Goal: Task Accomplishment & Management: Manage account settings

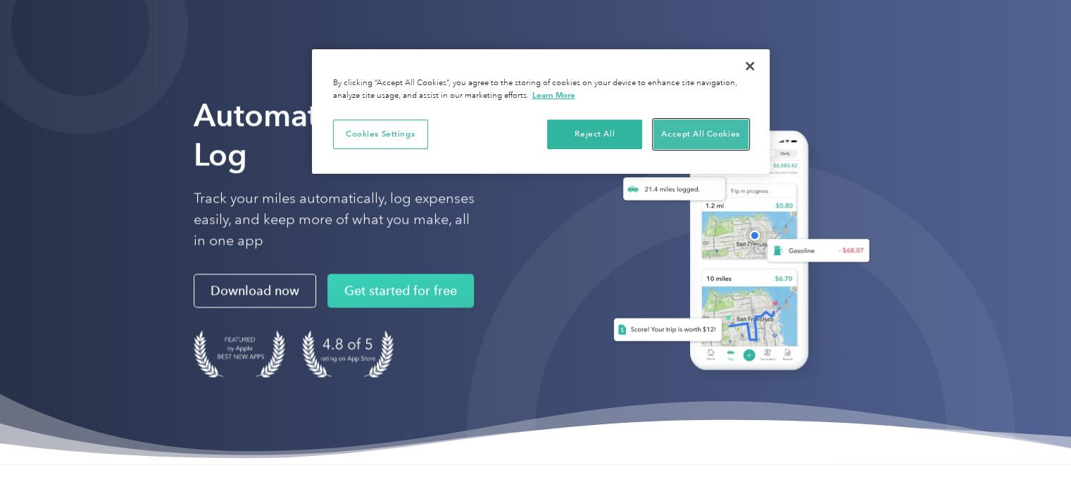
click at [710, 134] on button "Accept All Cookies" at bounding box center [700, 135] width 95 height 30
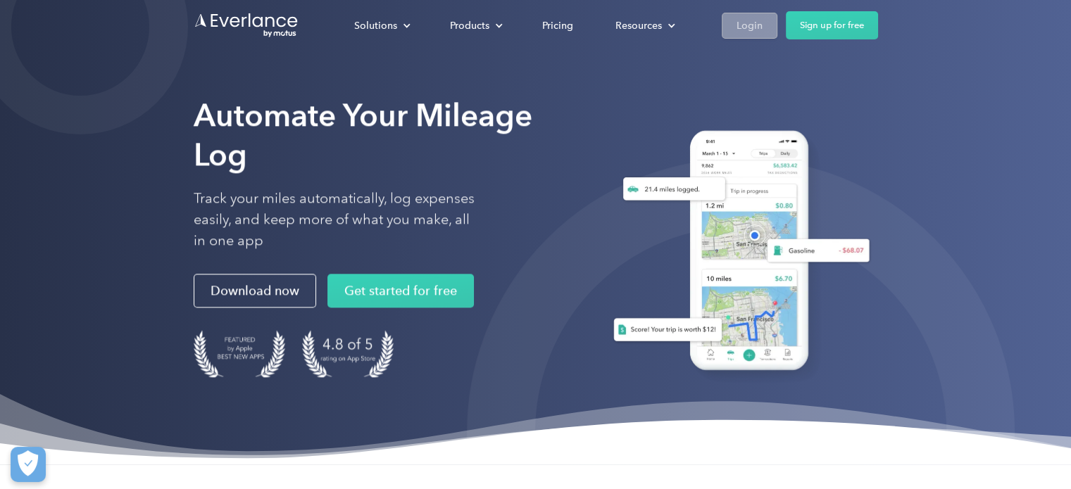
click at [755, 22] on div "Login" at bounding box center [749, 26] width 26 height 18
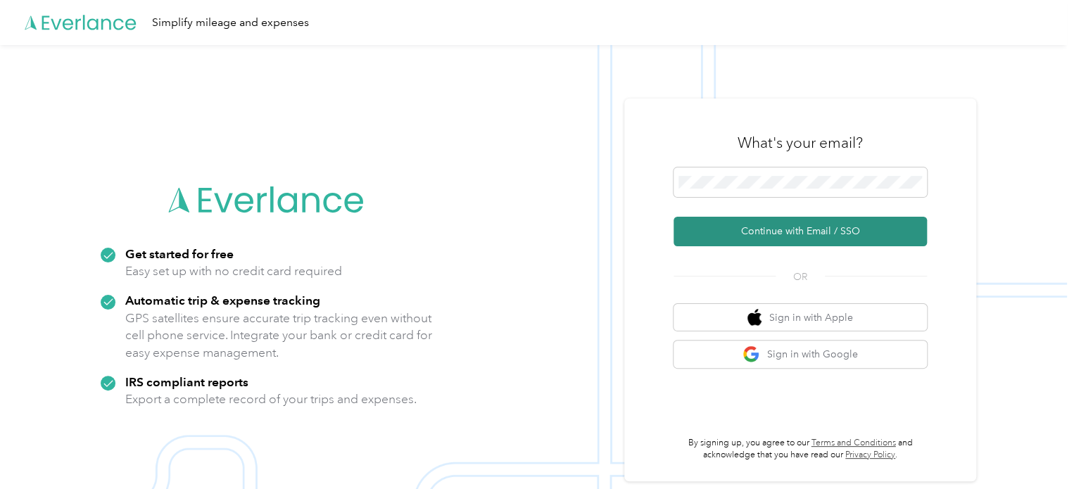
click at [787, 230] on button "Continue with Email / SSO" at bounding box center [800, 232] width 253 height 30
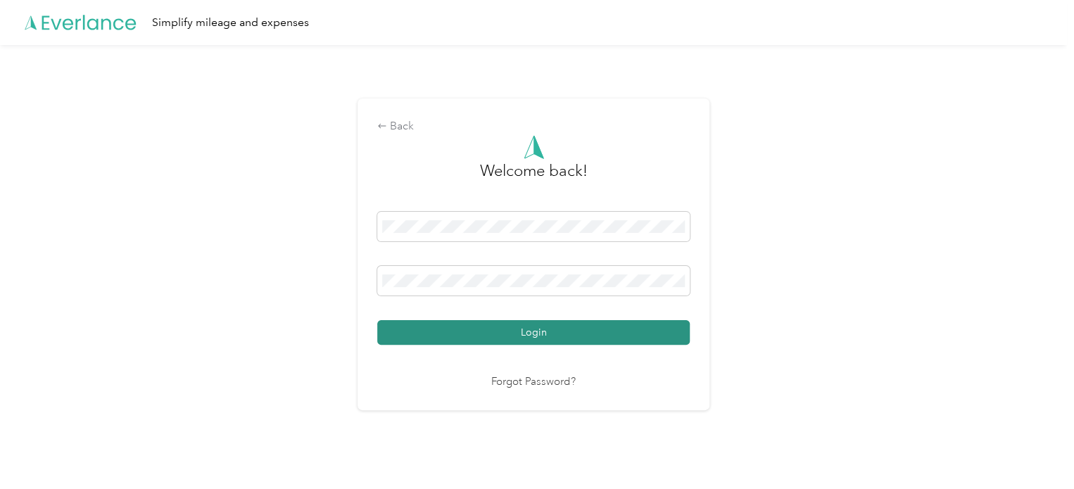
click at [535, 329] on button "Login" at bounding box center [533, 332] width 313 height 25
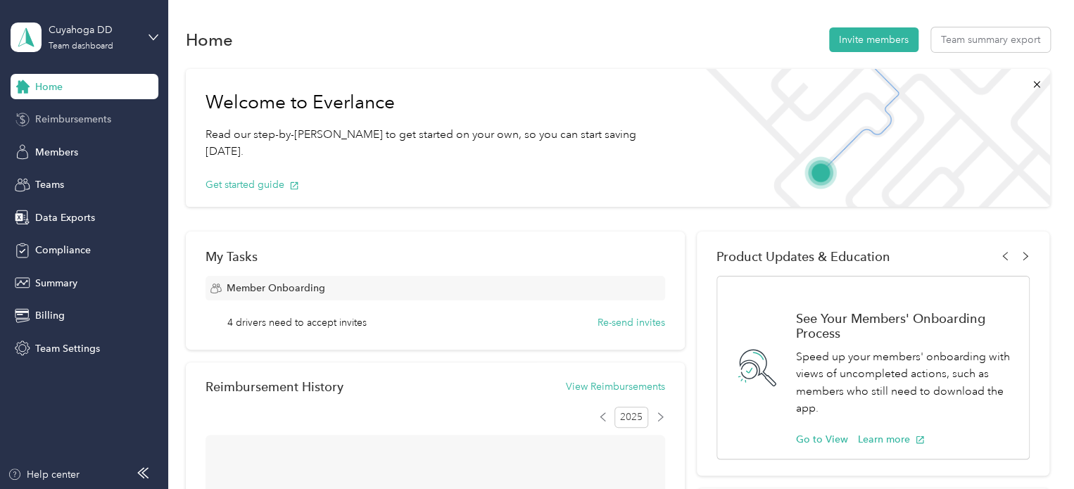
click at [52, 113] on span "Reimbursements" at bounding box center [73, 119] width 76 height 15
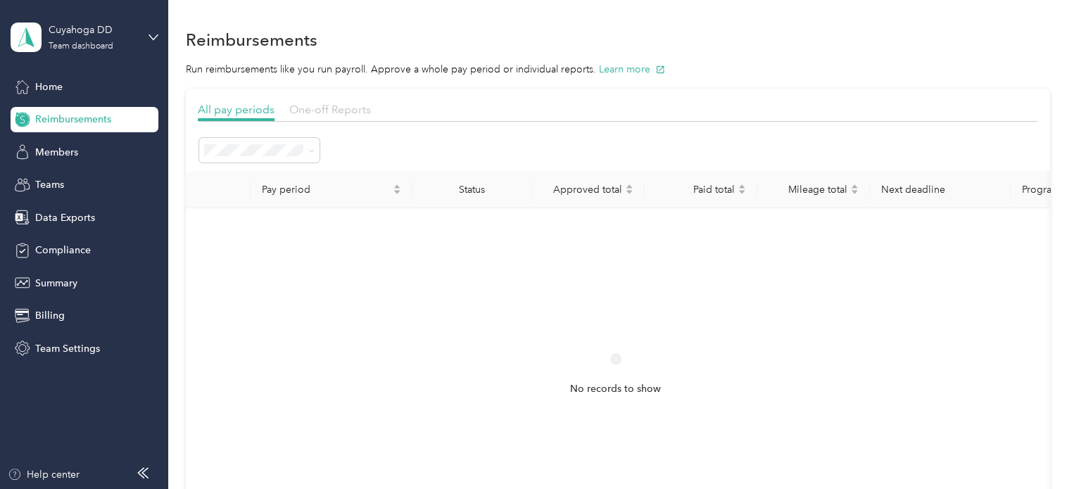
click at [344, 113] on span "One-off Reports" at bounding box center [330, 109] width 82 height 13
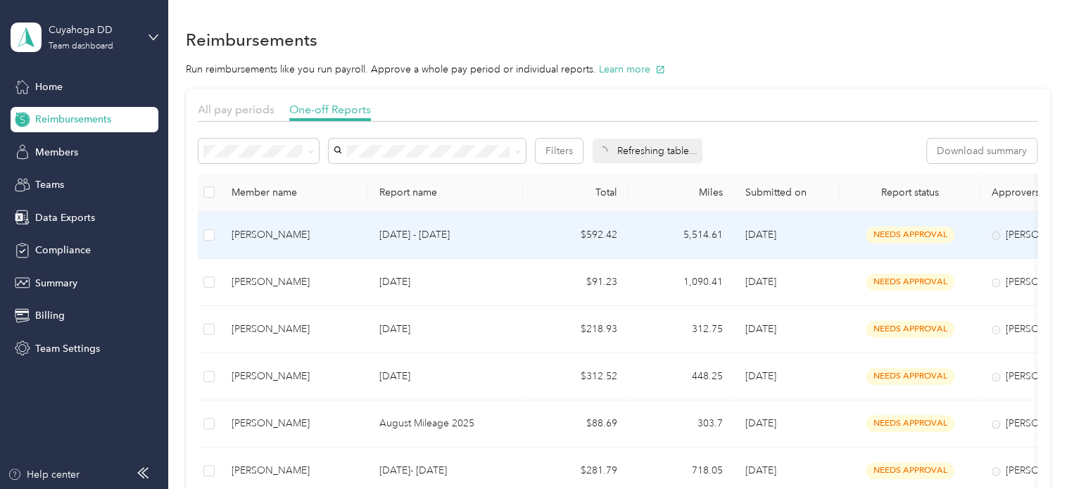
click at [520, 239] on td "[DATE] - [DATE]" at bounding box center [445, 235] width 155 height 47
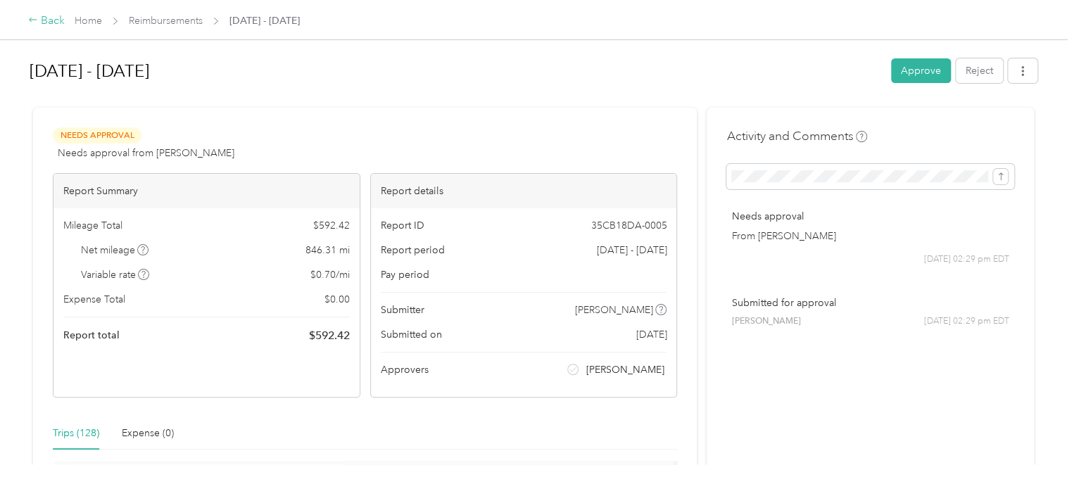
click at [39, 22] on div "Back" at bounding box center [46, 21] width 37 height 17
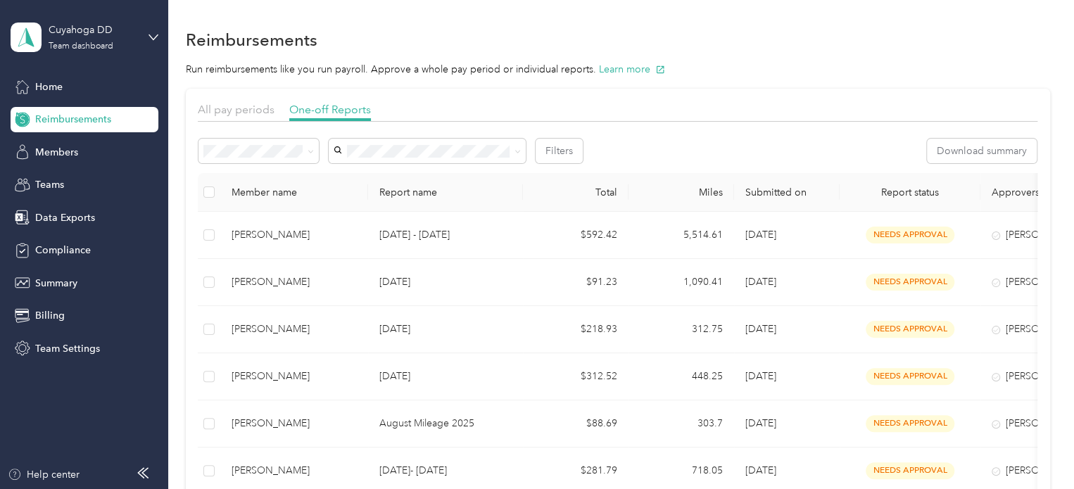
click at [256, 247] on div "Approved" at bounding box center [258, 243] width 101 height 15
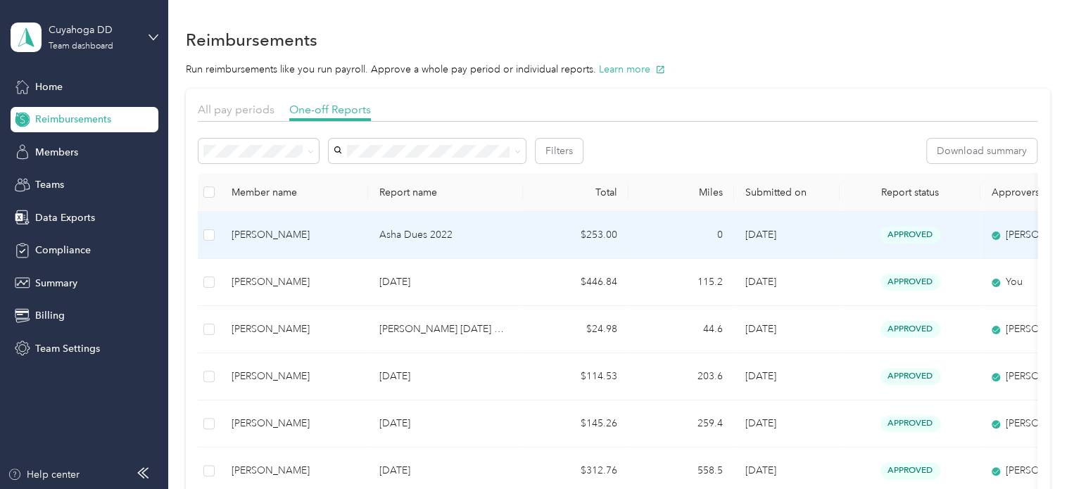
click at [522, 239] on td "Asha Dues 2022" at bounding box center [445, 235] width 155 height 47
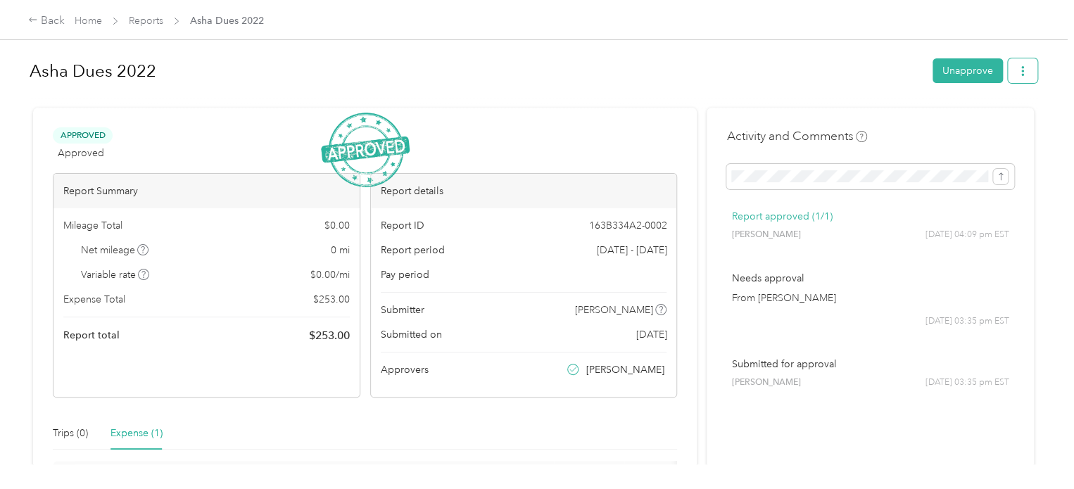
click at [1011, 72] on button "button" at bounding box center [1023, 70] width 30 height 25
drag, startPoint x: 631, startPoint y: 81, endPoint x: 283, endPoint y: 73, distance: 347.8
click at [630, 81] on h1 "Asha Dues 2022" at bounding box center [476, 71] width 893 height 34
click at [42, 22] on div "Back" at bounding box center [46, 21] width 37 height 17
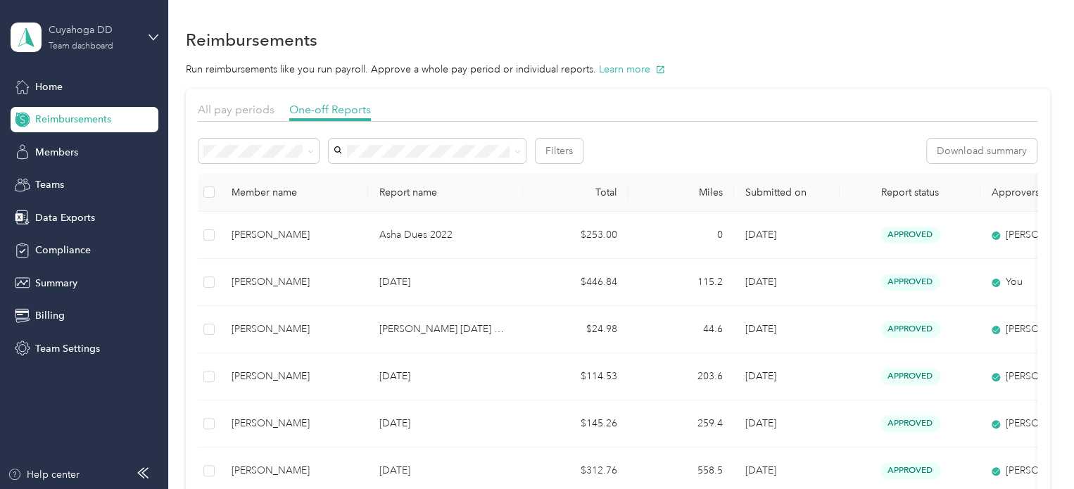
click at [118, 45] on div "Cuyahoga DD Team dashboard" at bounding box center [93, 37] width 88 height 28
click at [73, 111] on div "Team dashboard" at bounding box center [61, 115] width 77 height 15
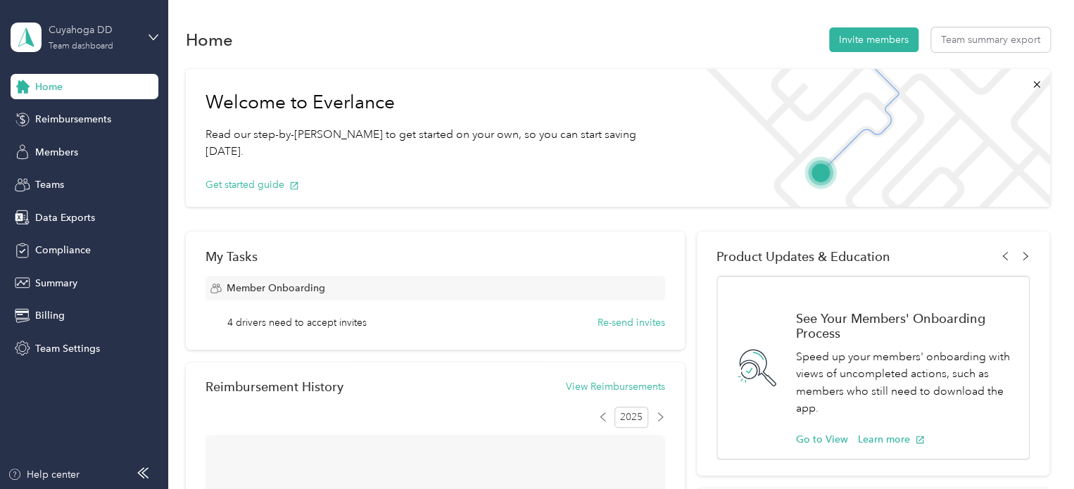
click at [94, 39] on div "Cuyahoga DD Team dashboard" at bounding box center [93, 37] width 88 height 28
click at [67, 194] on div "You’re signed in as [EMAIL_ADDRESS][DOMAIN_NAME] Team dashboard Personal dashbo…" at bounding box center [159, 130] width 296 height 144
click at [121, 42] on div "Cuyahoga DD Team dashboard" at bounding box center [93, 37] width 88 height 28
click at [73, 177] on div "Log out" at bounding box center [50, 179] width 54 height 15
